Goal: Task Accomplishment & Management: Complete application form

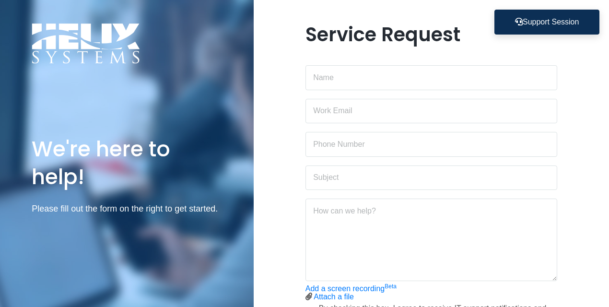
click at [411, 93] on div at bounding box center [432, 107] width 252 height 33
click at [412, 82] on input "text" at bounding box center [432, 77] width 252 height 25
type input "[PERSON_NAME]"
click at [388, 120] on input "email" at bounding box center [432, 111] width 252 height 25
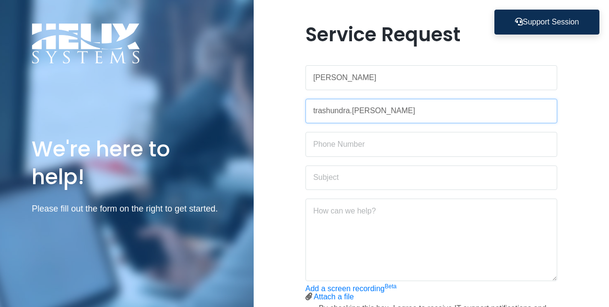
type input "[EMAIL_ADDRESS][PERSON_NAME][DOMAIN_NAME]"
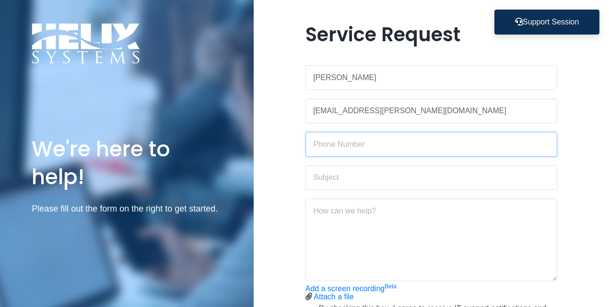
click at [393, 149] on input "text" at bounding box center [432, 144] width 252 height 25
type input "4046182611"
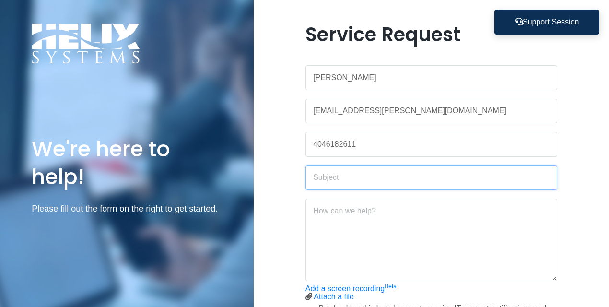
click at [379, 175] on input "text" at bounding box center [432, 177] width 252 height 25
click at [341, 178] on input "text" at bounding box center [432, 177] width 252 height 25
type input "Setting up Credit Card Machine: Downloading app"
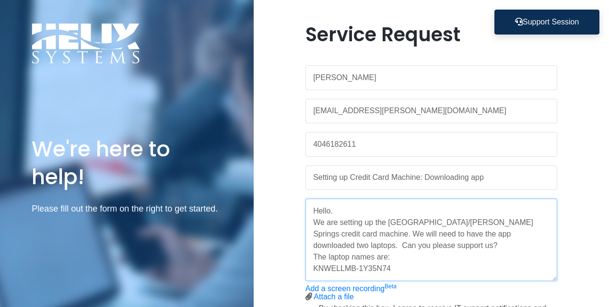
scroll to position [4, 0]
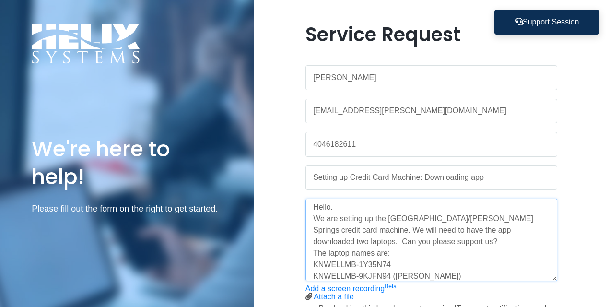
click at [415, 258] on textarea "Hello. We are setting up the Atlanta/Sandy Springs credit card machine. We will…" at bounding box center [432, 240] width 252 height 83
click at [407, 266] on textarea "Hello. We are setting up the Atlanta/Sandy Springs credit card machine. We will…" at bounding box center [432, 240] width 252 height 83
click at [480, 274] on textarea "Hello. We are setting up the Atlanta/Sandy Springs credit card machine. We will…" at bounding box center [432, 240] width 252 height 83
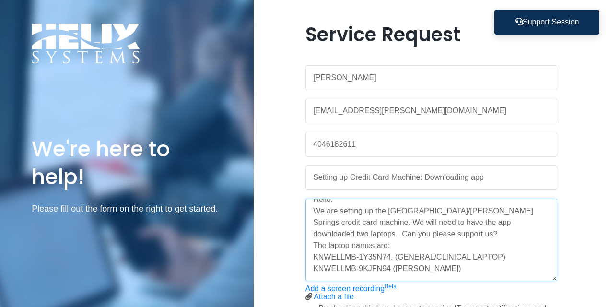
type textarea "Hello. We are setting up the Atlanta/Sandy Springs credit card machine. We will…"
click at [596, 251] on div "Service Request Trashundra Lenoard trashundra.lenoard@knownwell.health 40461826…" at bounding box center [431, 207] width 355 height 368
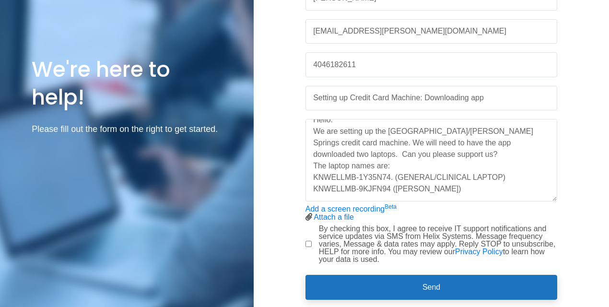
scroll to position [106, 0]
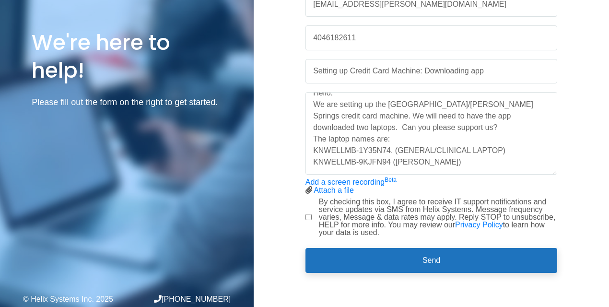
click at [308, 216] on input "By checking this box, I agree to receive IT support notifications and service u…" at bounding box center [309, 217] width 6 height 6
checkbox input "true"
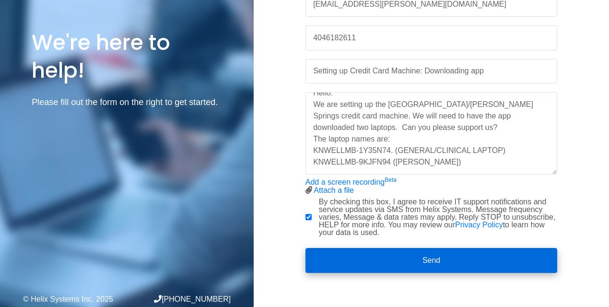
click at [415, 265] on button "Send" at bounding box center [432, 260] width 252 height 25
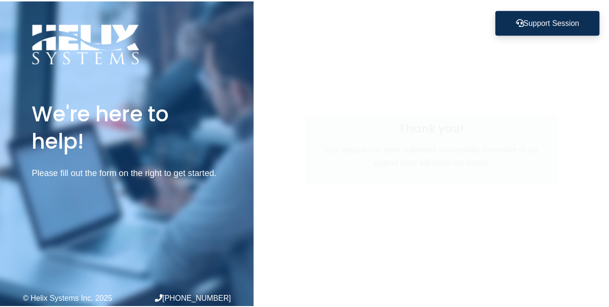
scroll to position [0, 0]
